Goal: Task Accomplishment & Management: Use online tool/utility

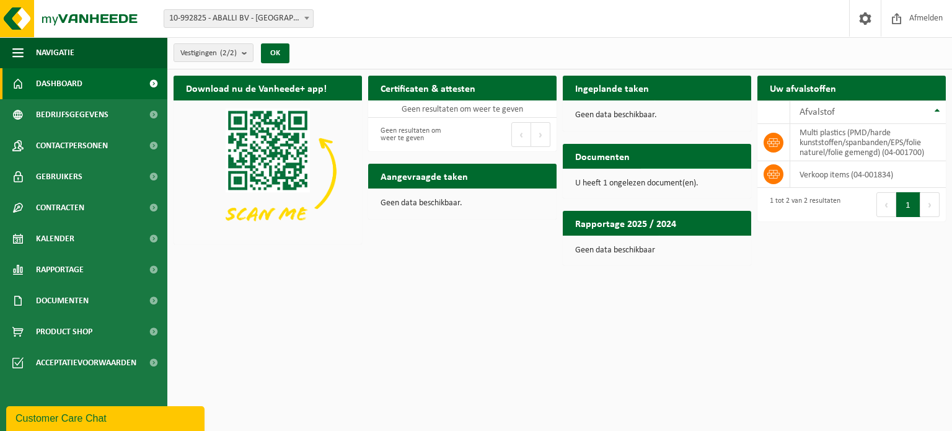
click at [660, 177] on span "Bekijk uw documenten" at bounding box center [689, 181] width 77 height 8
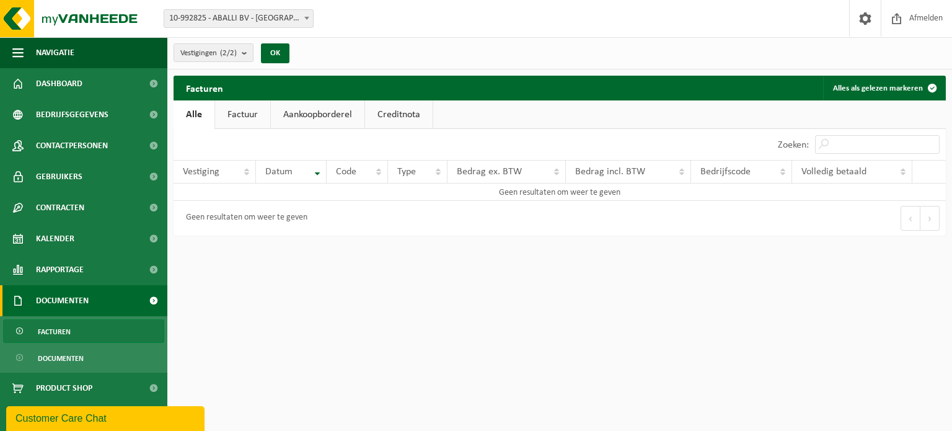
click at [80, 297] on span "Documenten" at bounding box center [62, 300] width 53 height 31
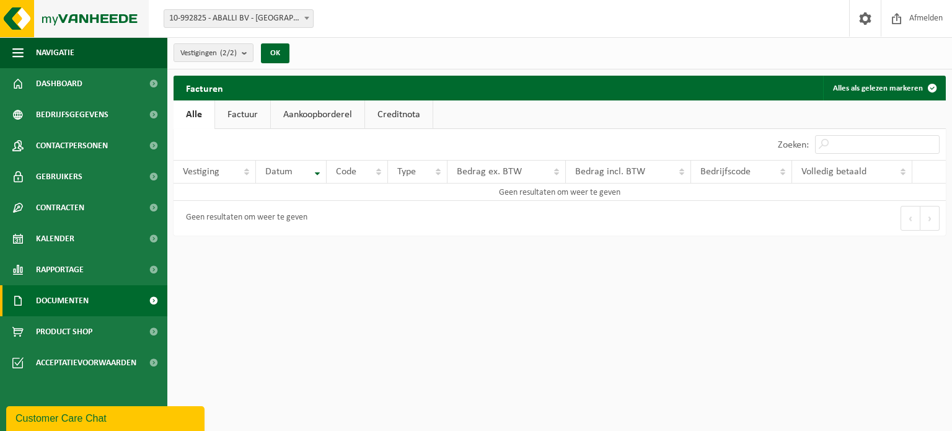
click at [42, 20] on img at bounding box center [74, 18] width 149 height 37
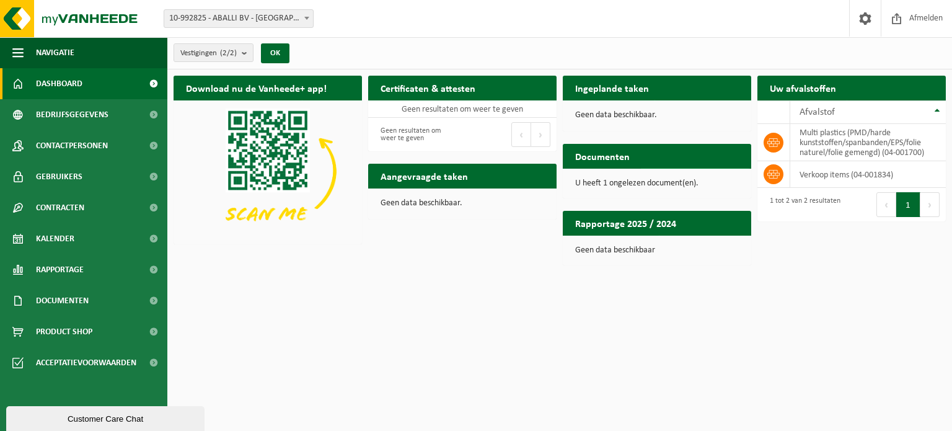
click at [740, 168] on span at bounding box center [737, 180] width 25 height 25
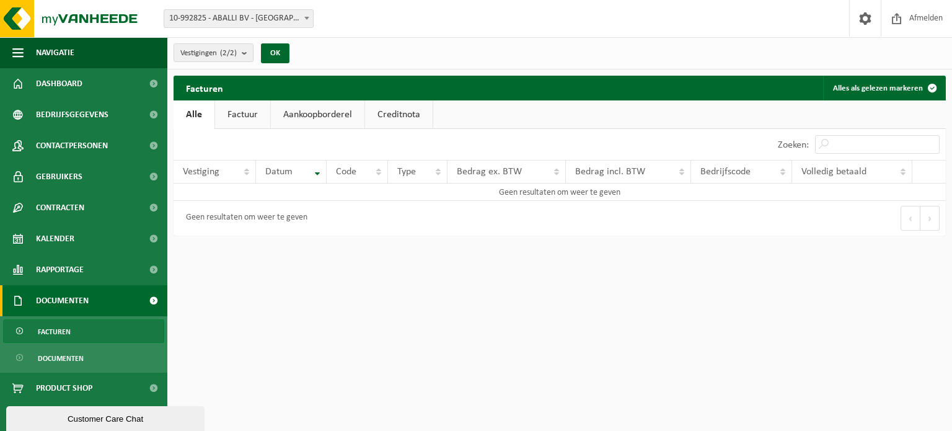
click at [236, 112] on link "Factuur" at bounding box center [242, 114] width 55 height 29
click at [317, 121] on link "Aankoopborderel" at bounding box center [319, 114] width 94 height 29
click at [401, 118] on link "Creditnota" at bounding box center [405, 114] width 68 height 29
click at [47, 16] on img at bounding box center [74, 18] width 149 height 37
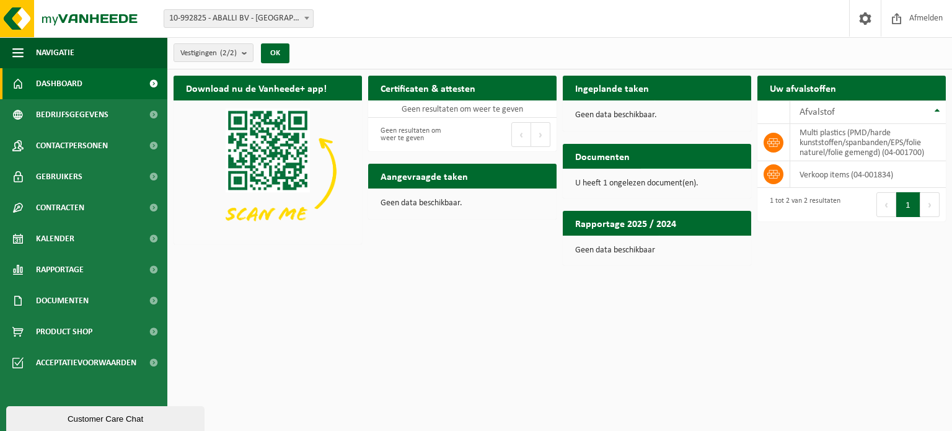
click at [699, 177] on span "Bekijk uw documenten" at bounding box center [689, 181] width 77 height 8
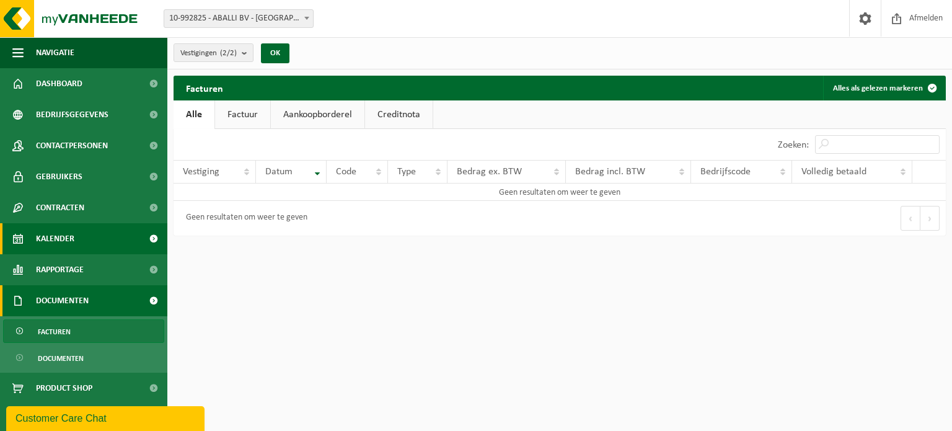
click at [52, 233] on span "Kalender" at bounding box center [55, 238] width 38 height 31
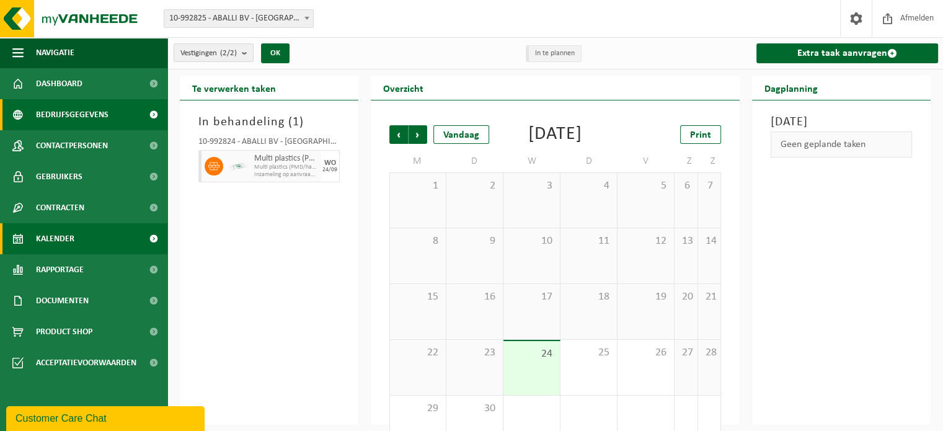
click at [77, 111] on span "Bedrijfsgegevens" at bounding box center [72, 114] width 73 height 31
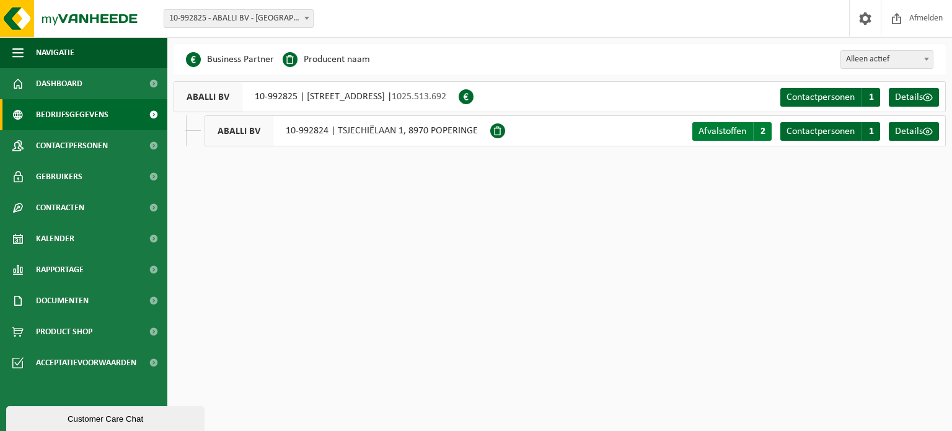
click at [737, 128] on span "Afvalstoffen" at bounding box center [723, 131] width 48 height 10
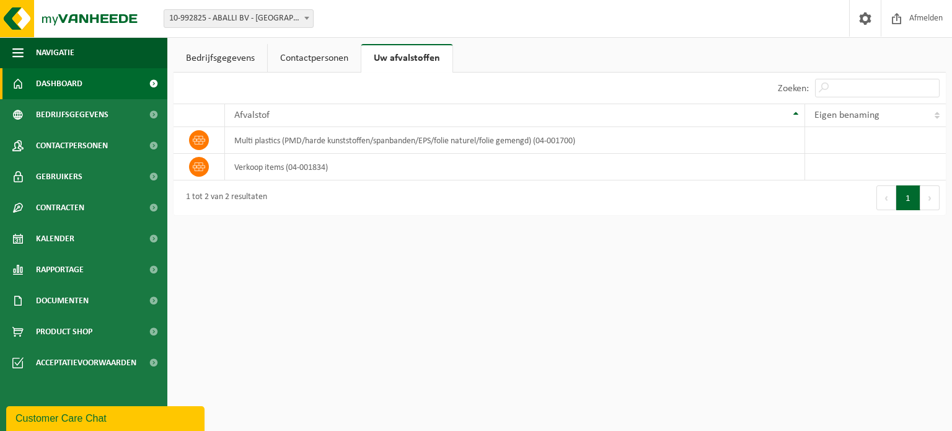
click at [77, 90] on span "Dashboard" at bounding box center [59, 83] width 46 height 31
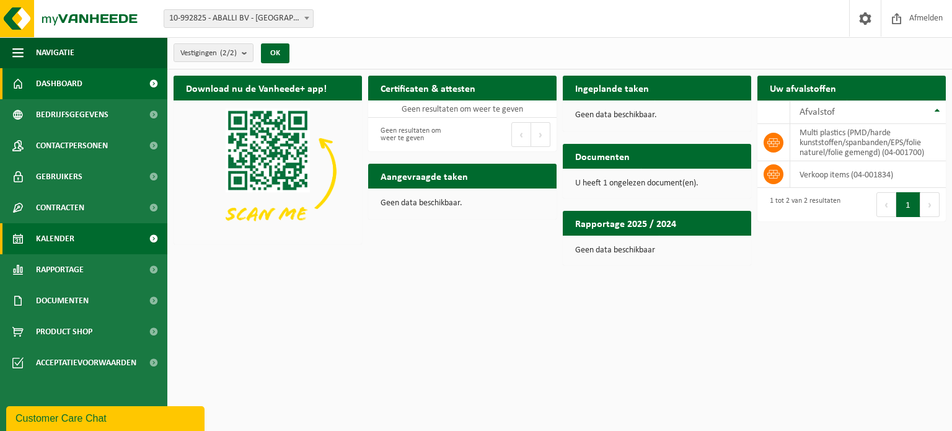
click at [115, 230] on link "Kalender" at bounding box center [83, 238] width 167 height 31
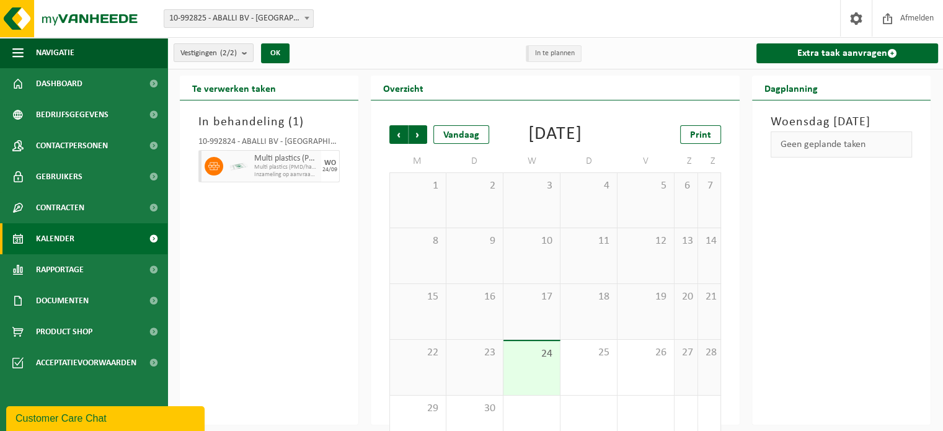
click at [278, 164] on span "Multi plastics (PMD/harde kunststof/spanbanden/EPS/folie)" at bounding box center [286, 167] width 64 height 7
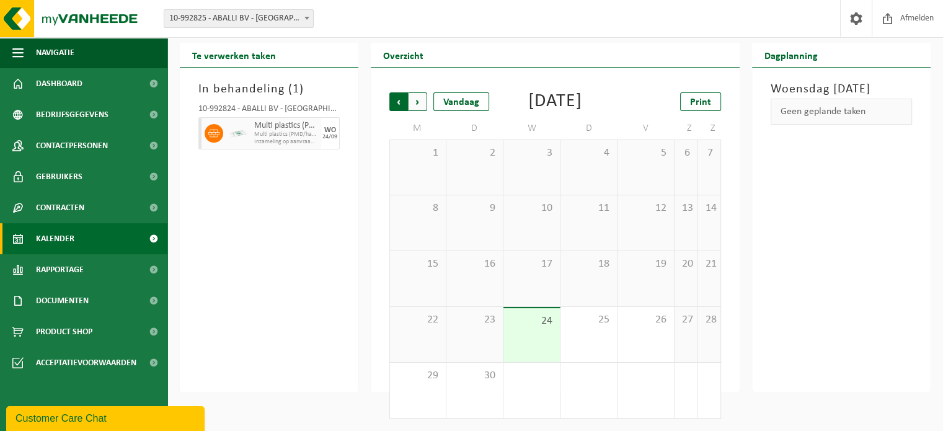
click at [423, 92] on span "Volgende" at bounding box center [417, 101] width 19 height 19
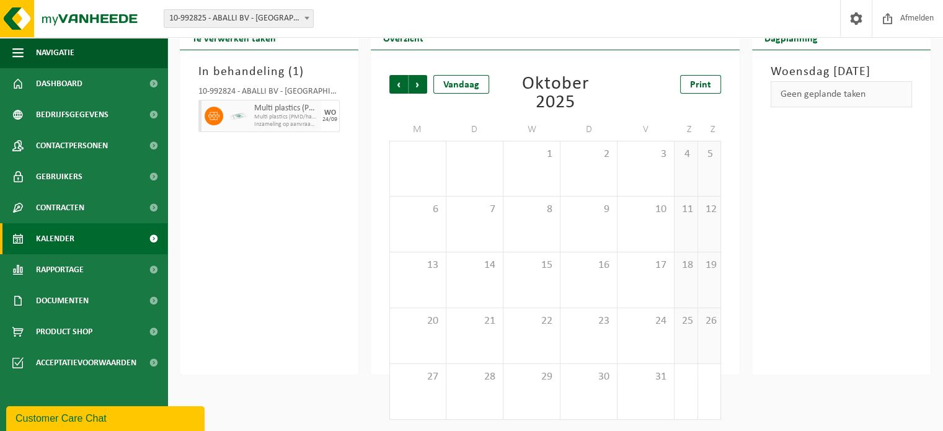
click at [423, 89] on span "Volgende" at bounding box center [417, 84] width 19 height 19
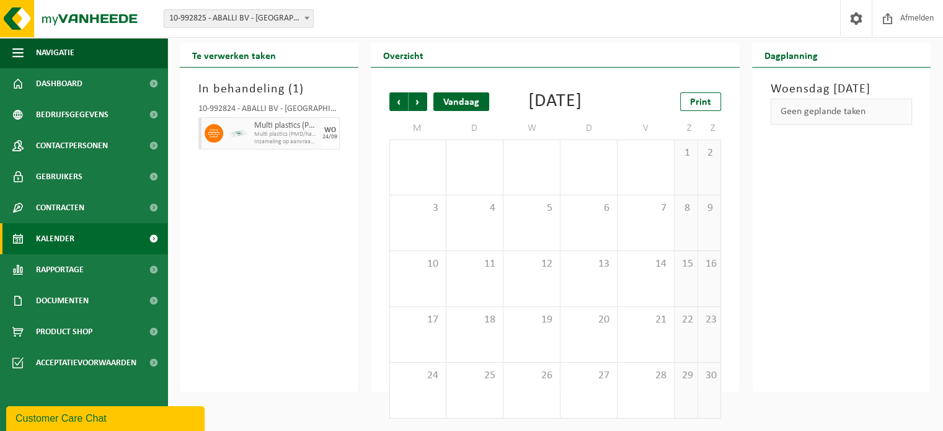
click at [461, 92] on div "Vandaag" at bounding box center [461, 101] width 56 height 19
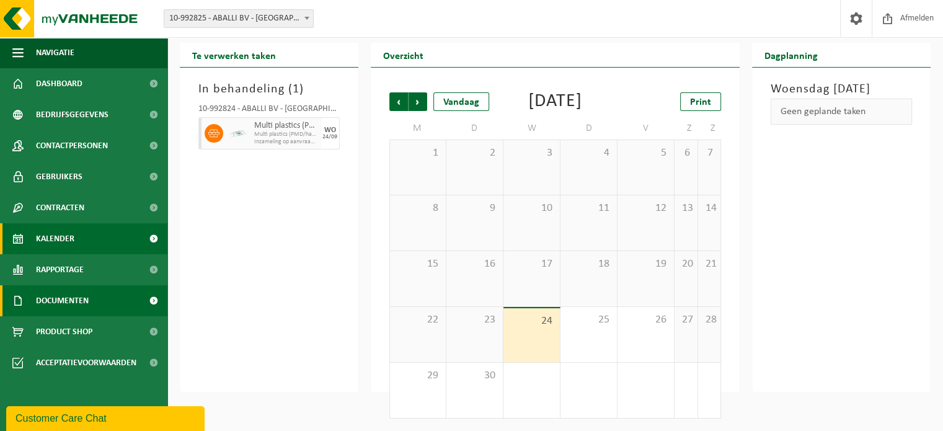
click at [72, 298] on span "Documenten" at bounding box center [62, 300] width 53 height 31
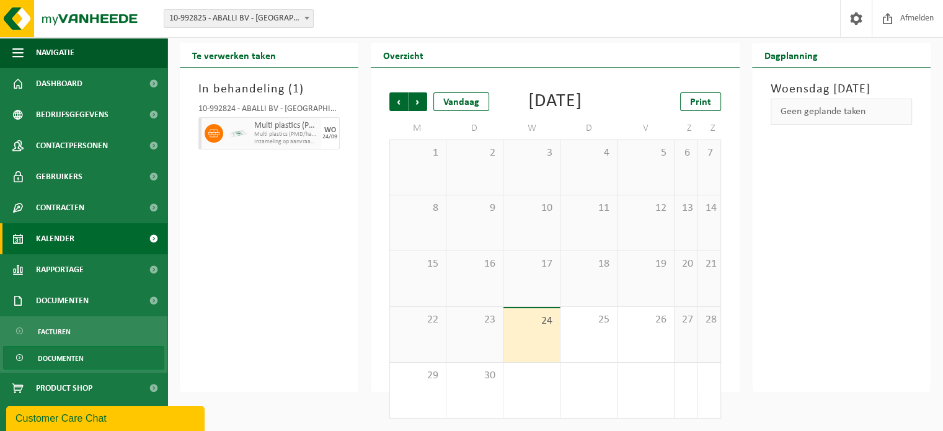
click at [54, 352] on span "Documenten" at bounding box center [61, 358] width 46 height 24
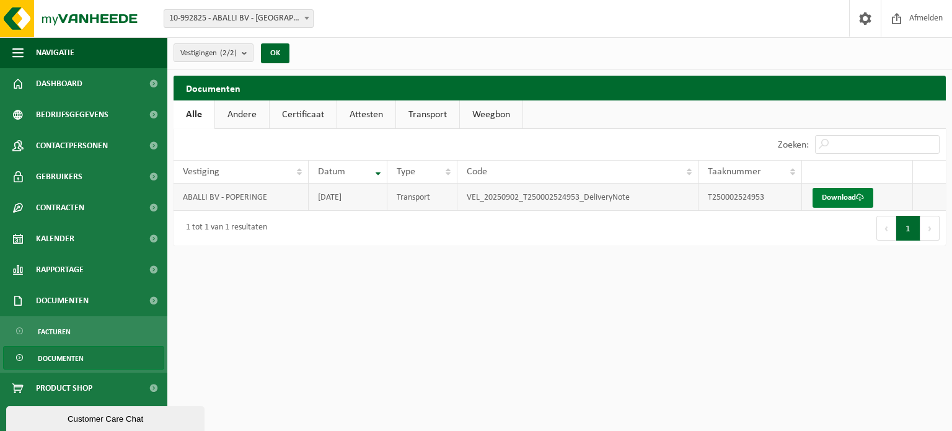
click at [829, 198] on link "Download" at bounding box center [843, 198] width 61 height 20
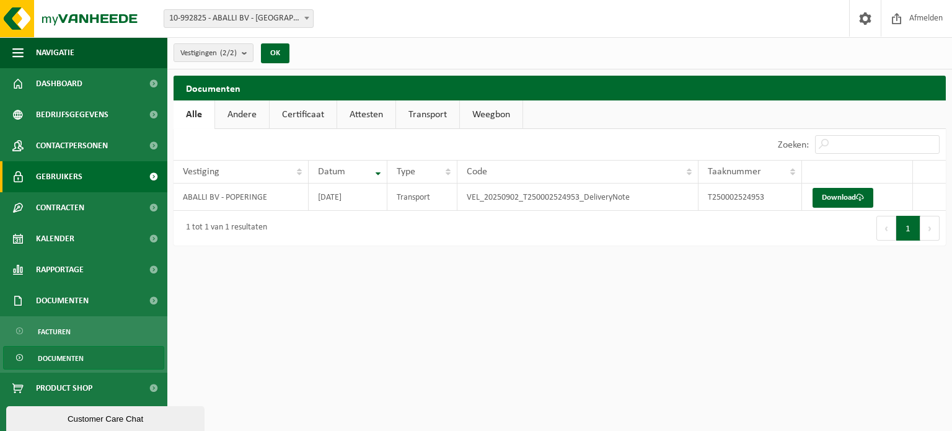
click at [92, 182] on link "Gebruikers" at bounding box center [83, 176] width 167 height 31
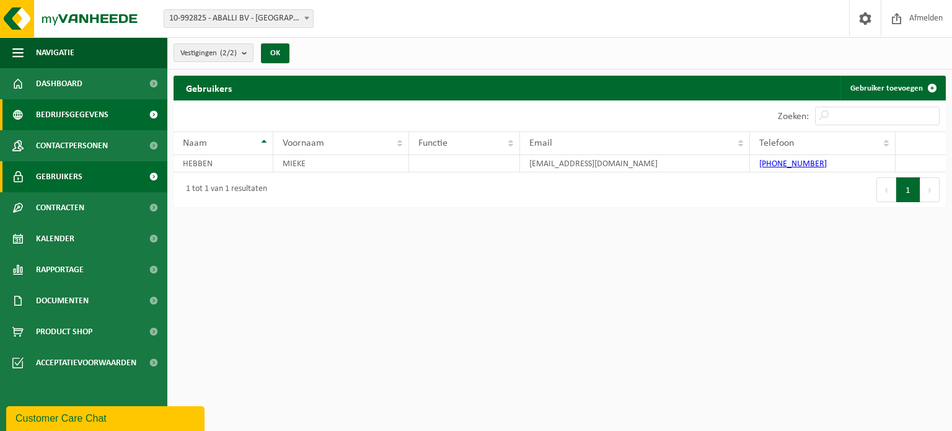
click at [69, 108] on span "Bedrijfsgegevens" at bounding box center [72, 114] width 73 height 31
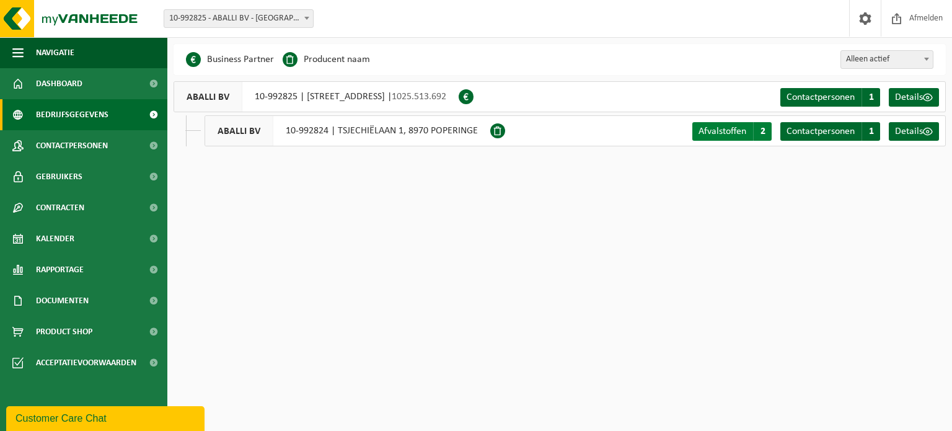
click at [756, 128] on span "2" at bounding box center [762, 131] width 19 height 19
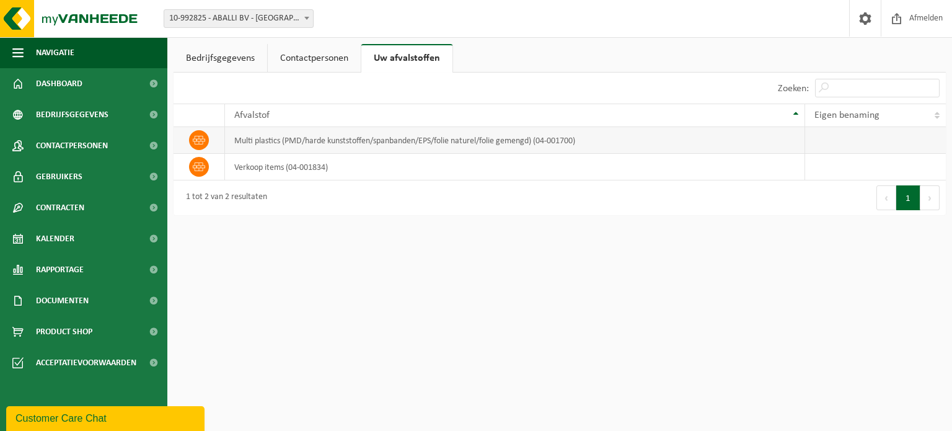
click at [252, 139] on td "multi plastics (PMD/harde kunststoffen/spanbanden/EPS/folie naturel/folie gemen…" at bounding box center [515, 140] width 580 height 27
click at [240, 161] on td "verkoop items (04-001834)" at bounding box center [515, 167] width 580 height 27
click at [196, 134] on icon at bounding box center [199, 140] width 12 height 12
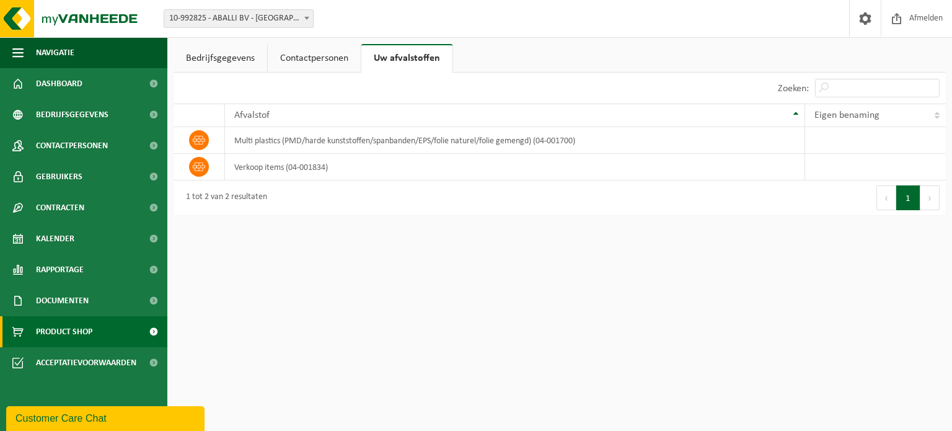
click at [79, 335] on span "Product Shop" at bounding box center [64, 331] width 56 height 31
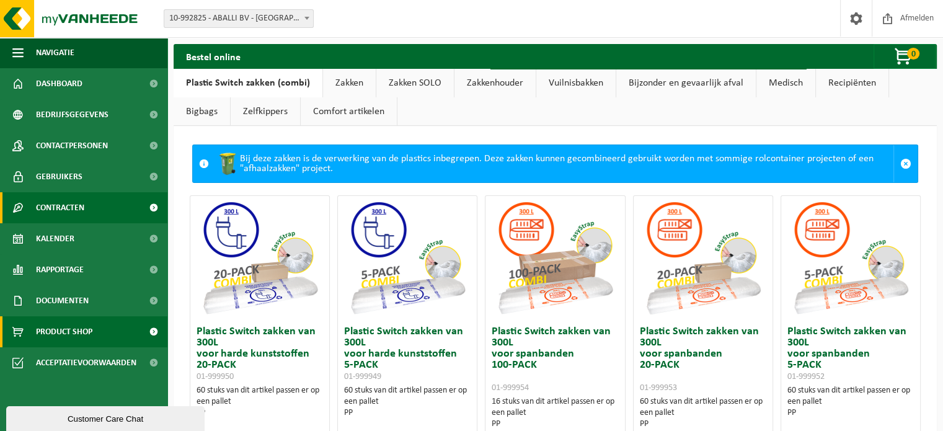
click at [82, 206] on span "Contracten" at bounding box center [60, 207] width 48 height 31
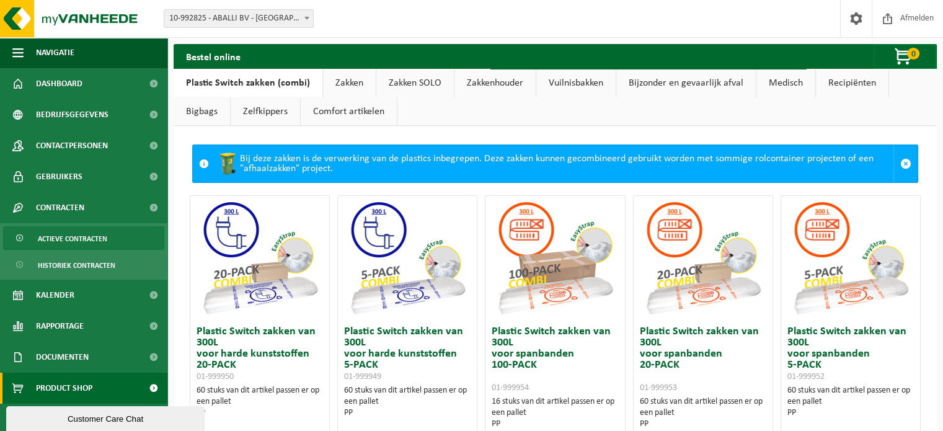
click at [74, 245] on span "Actieve contracten" at bounding box center [72, 239] width 69 height 24
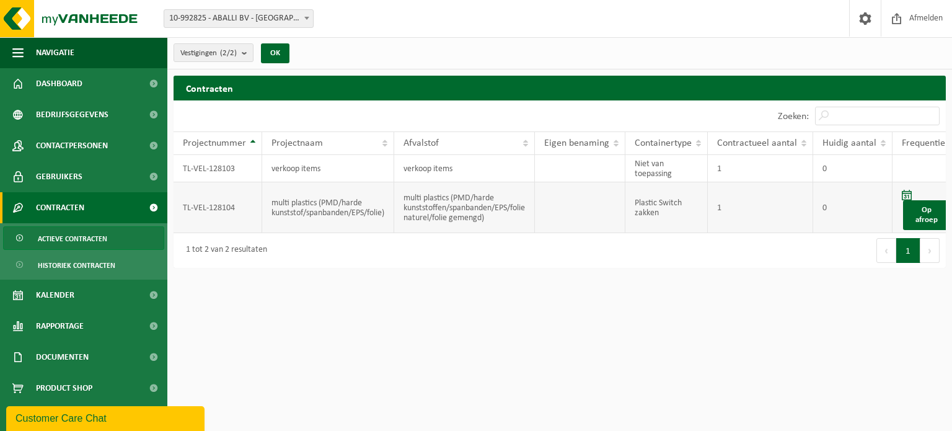
click at [910, 192] on span at bounding box center [907, 195] width 10 height 11
click at [920, 206] on link "Op afroep" at bounding box center [926, 215] width 47 height 30
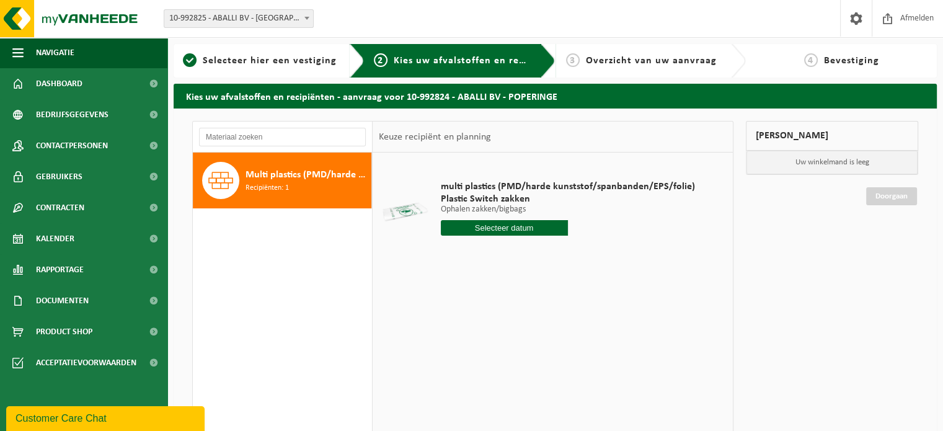
click at [533, 230] on input "text" at bounding box center [504, 227] width 127 height 15
click at [581, 255] on icon at bounding box center [581, 256] width 3 height 6
click at [493, 318] on div "8" at bounding box center [496, 318] width 22 height 20
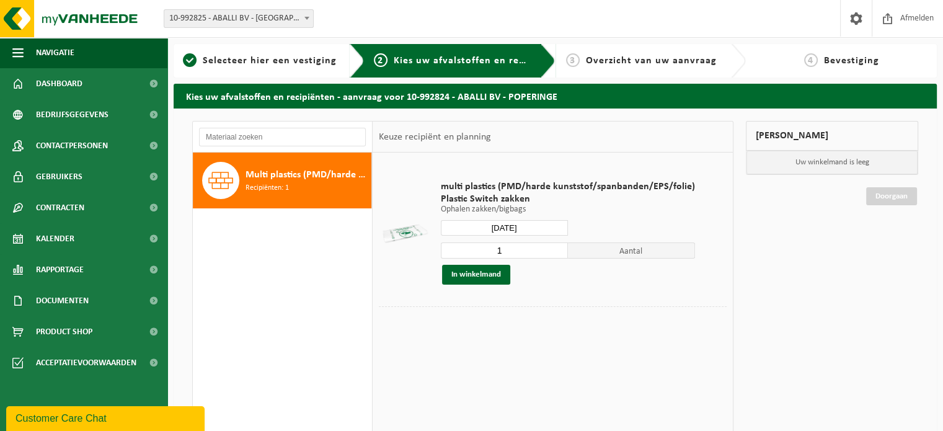
type input "Van [DATE]"
click at [490, 273] on button "In winkelmand" at bounding box center [476, 275] width 68 height 20
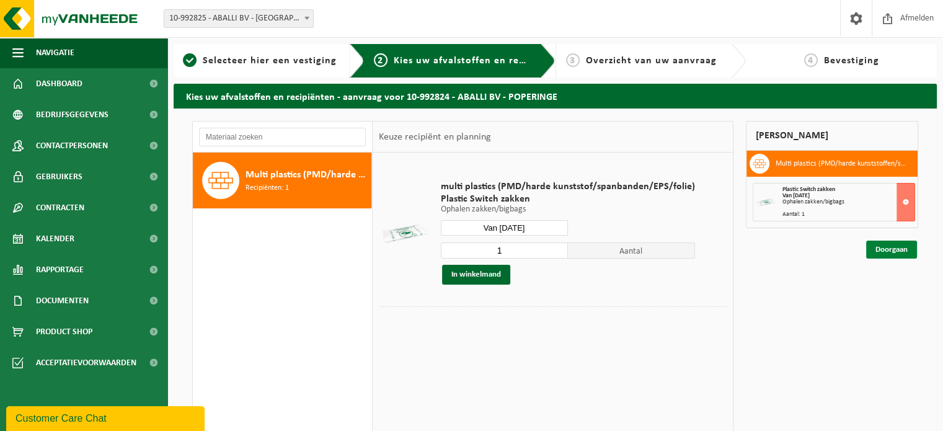
click at [901, 250] on link "Doorgaan" at bounding box center [891, 249] width 51 height 18
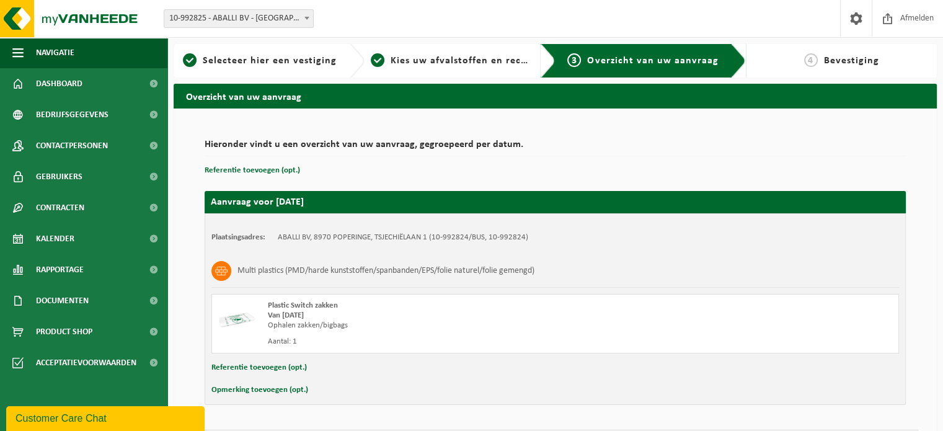
scroll to position [35, 0]
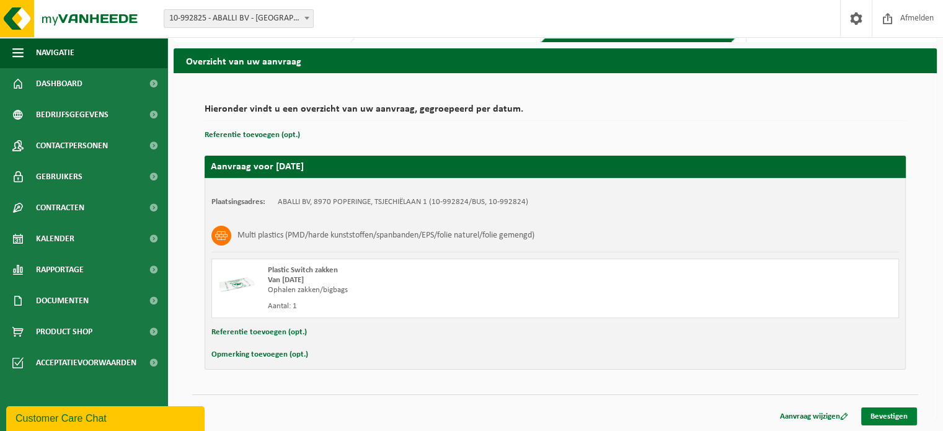
click at [898, 418] on link "Bevestigen" at bounding box center [889, 416] width 56 height 18
